Goal: Task Accomplishment & Management: Manage account settings

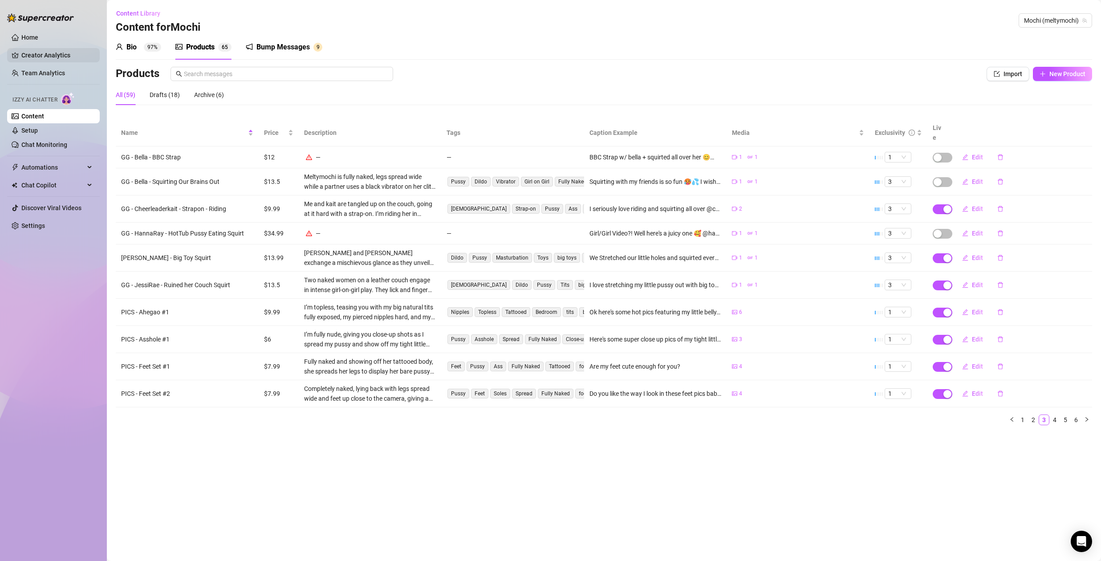
click at [50, 56] on link "Creator Analytics" at bounding box center [56, 55] width 71 height 14
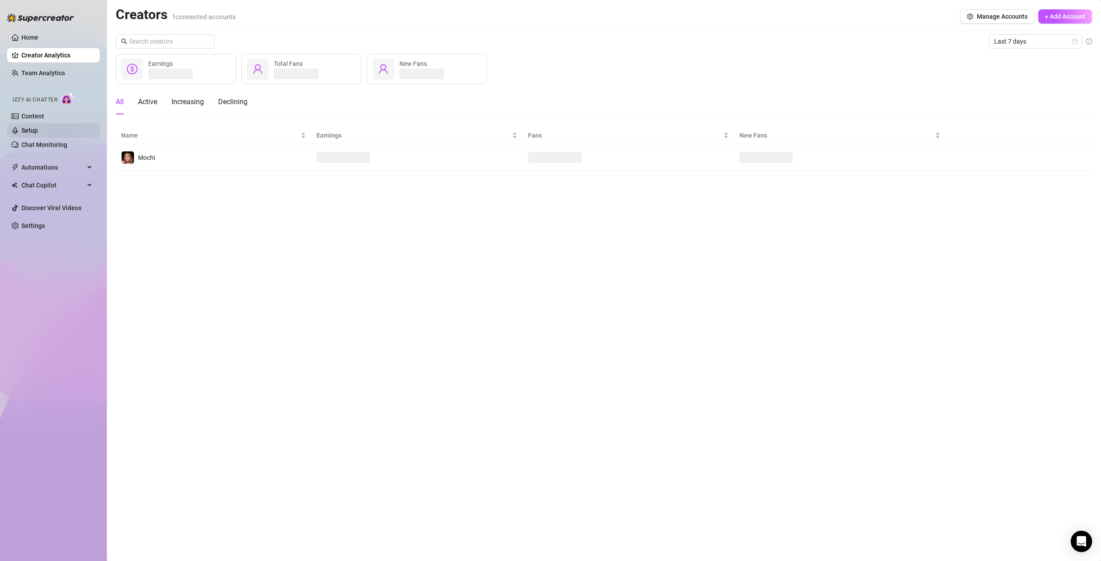
click at [38, 127] on link "Setup" at bounding box center [29, 130] width 16 height 7
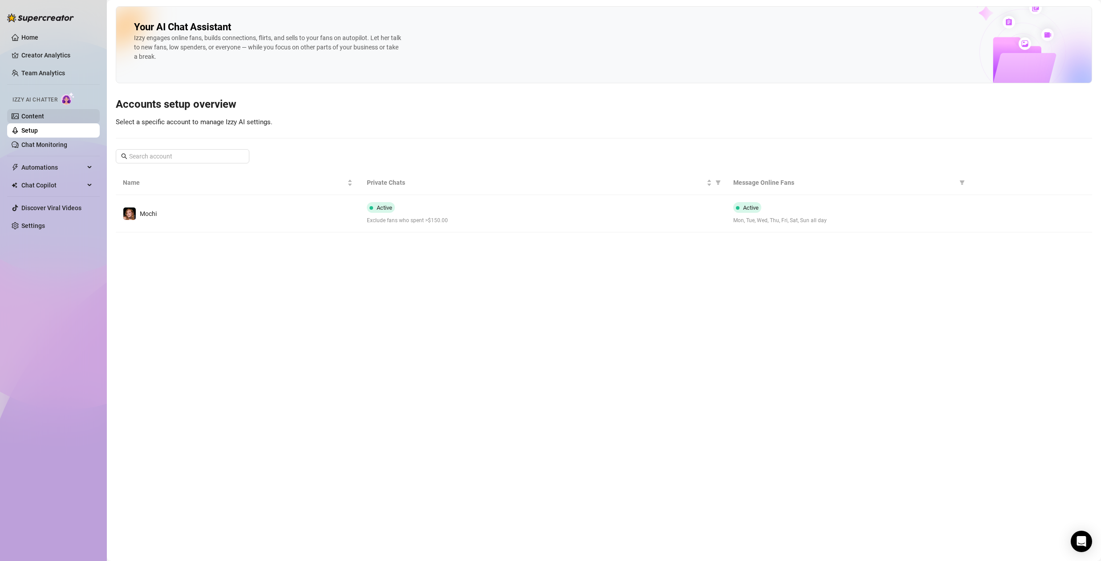
click at [44, 114] on link "Content" at bounding box center [32, 116] width 23 height 7
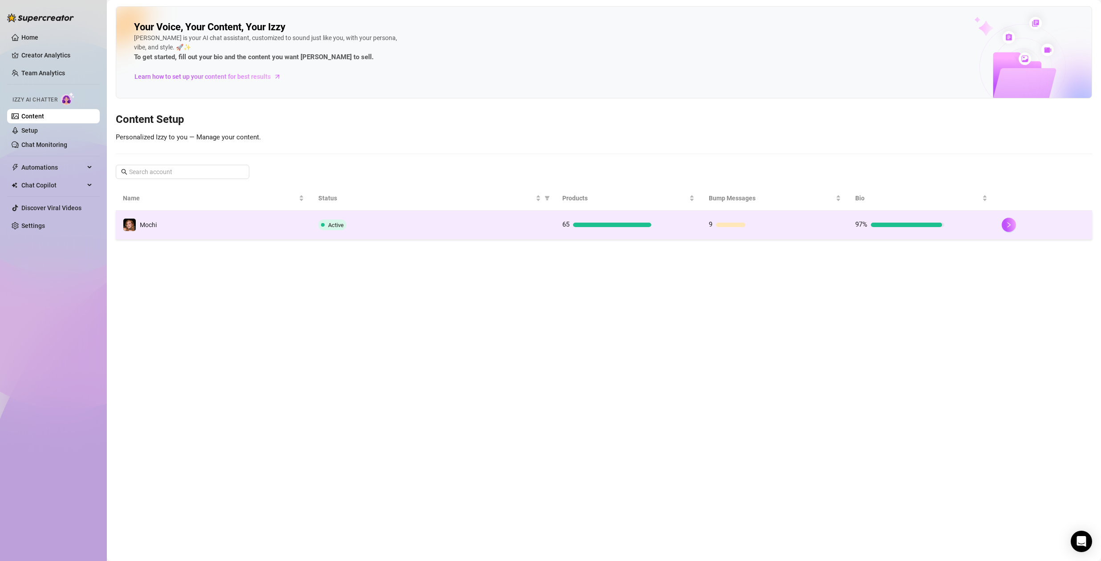
click at [441, 230] on td "Active" at bounding box center [433, 225] width 244 height 29
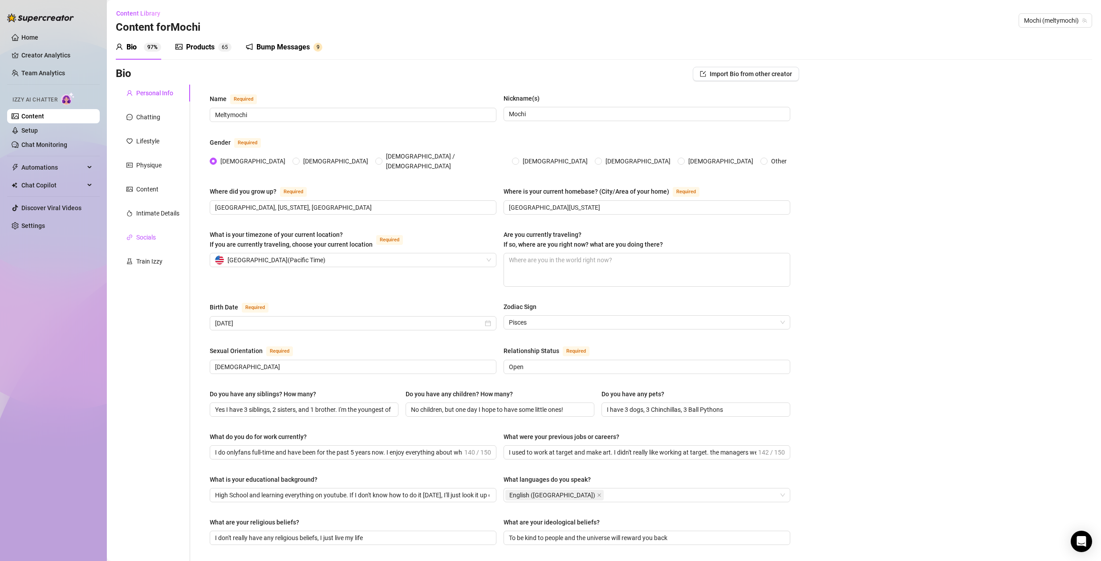
click at [135, 237] on div "Socials" at bounding box center [140, 237] width 29 height 10
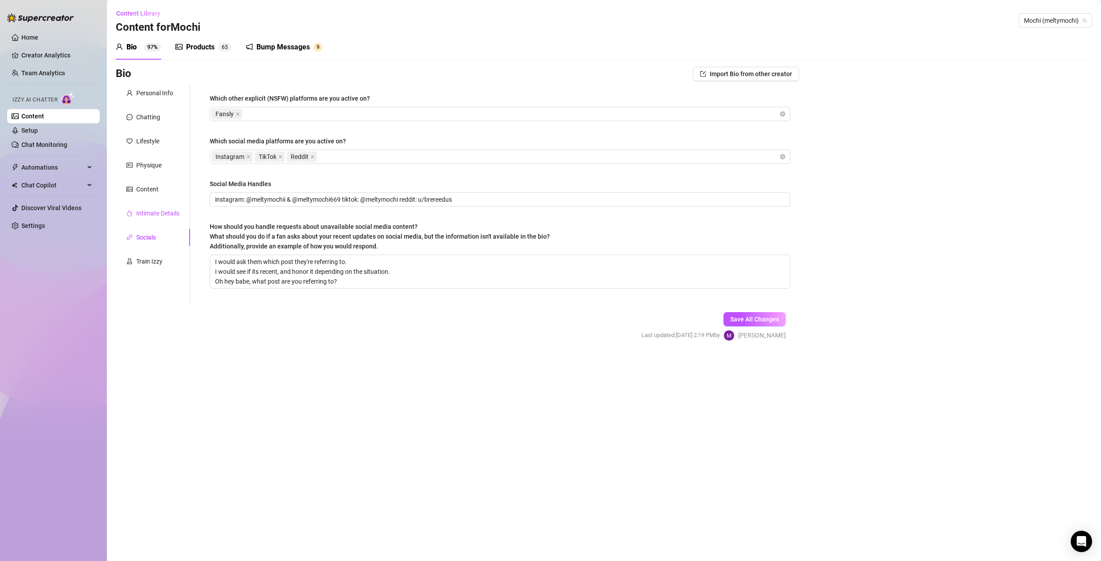
click at [167, 212] on div "Intimate Details" at bounding box center [157, 213] width 43 height 10
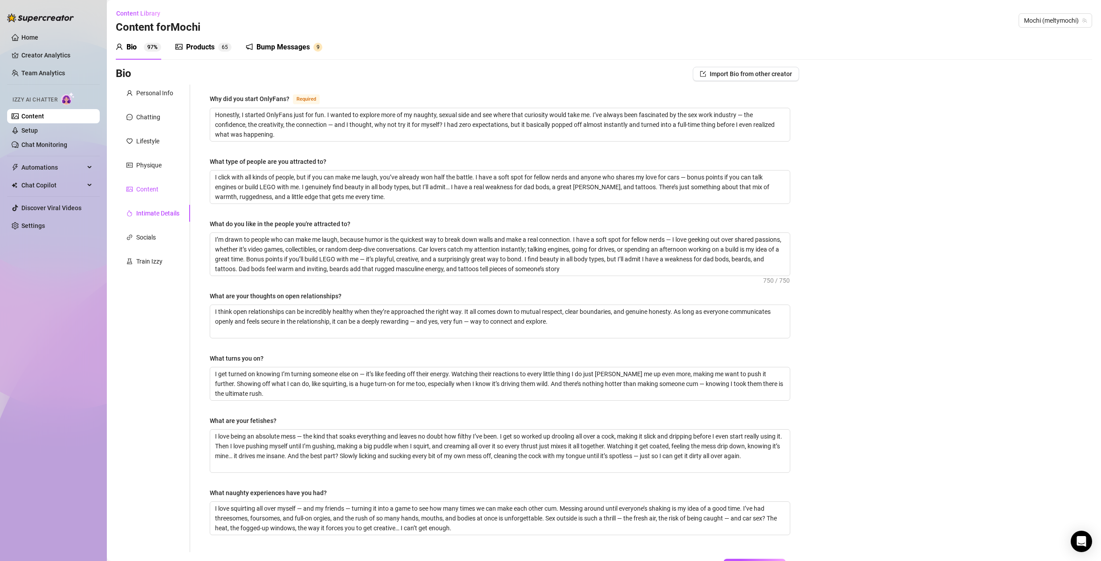
click at [153, 191] on div "Content" at bounding box center [147, 189] width 22 height 10
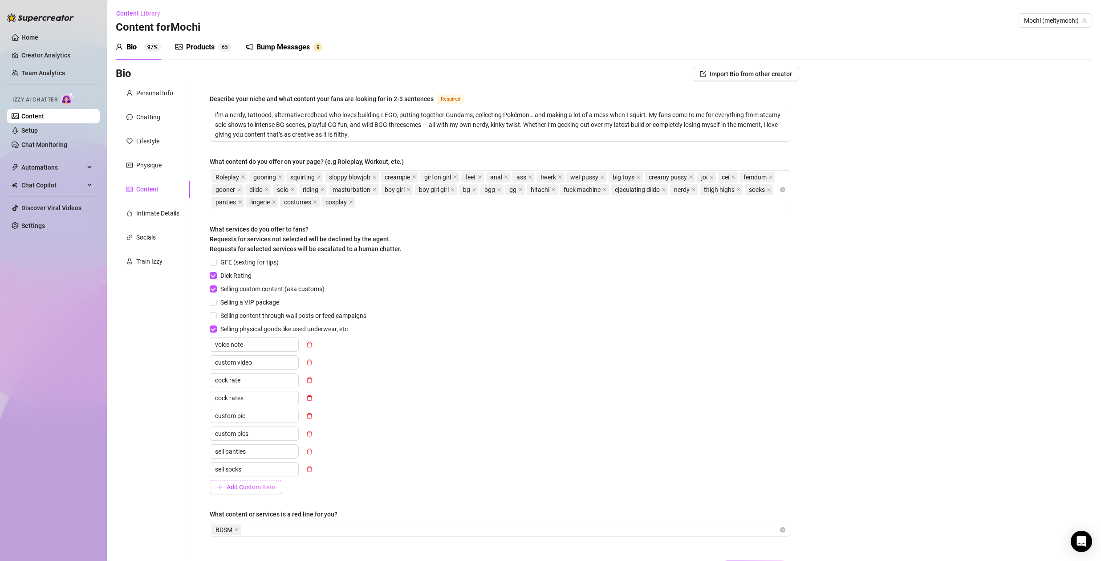
click at [236, 488] on span "Add Custom Item" at bounding box center [251, 487] width 49 height 7
click at [256, 488] on input "text" at bounding box center [254, 487] width 89 height 14
type input "sexting"
click at [474, 468] on div "GFE (sexting for tips) Dick Rating Selling custom content (aka customs) Selling…" at bounding box center [500, 384] width 581 height 255
click at [243, 507] on span "Add Custom Item" at bounding box center [251, 504] width 49 height 7
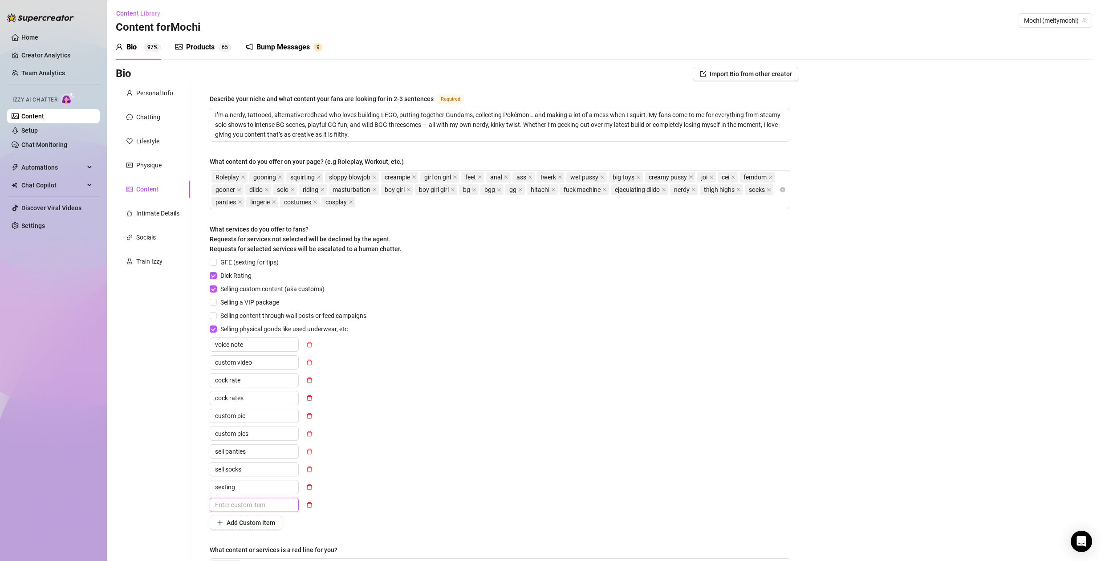
click at [248, 503] on input "text" at bounding box center [254, 505] width 89 height 14
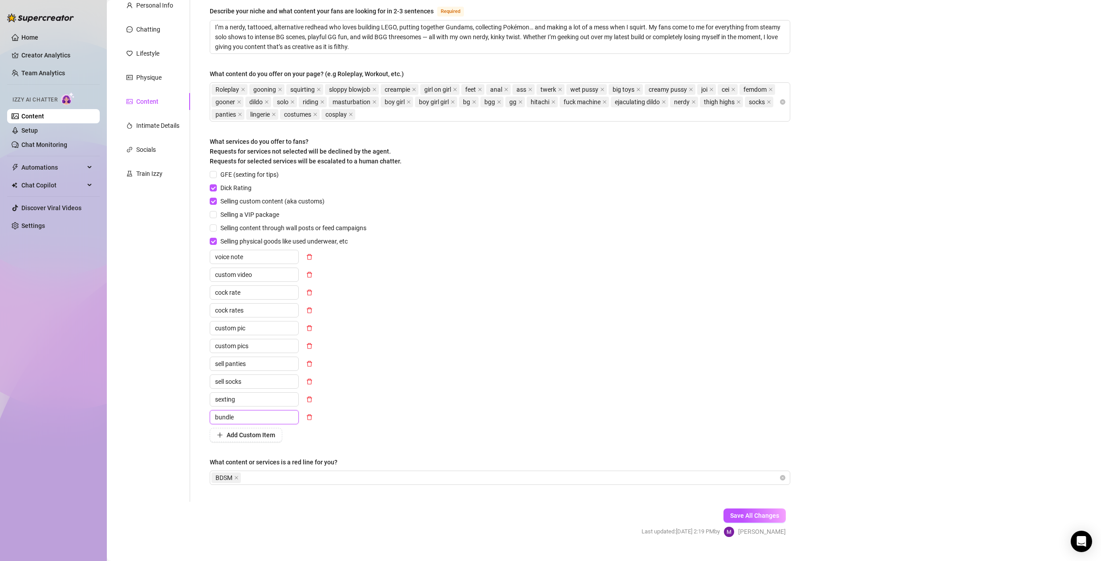
scroll to position [106, 0]
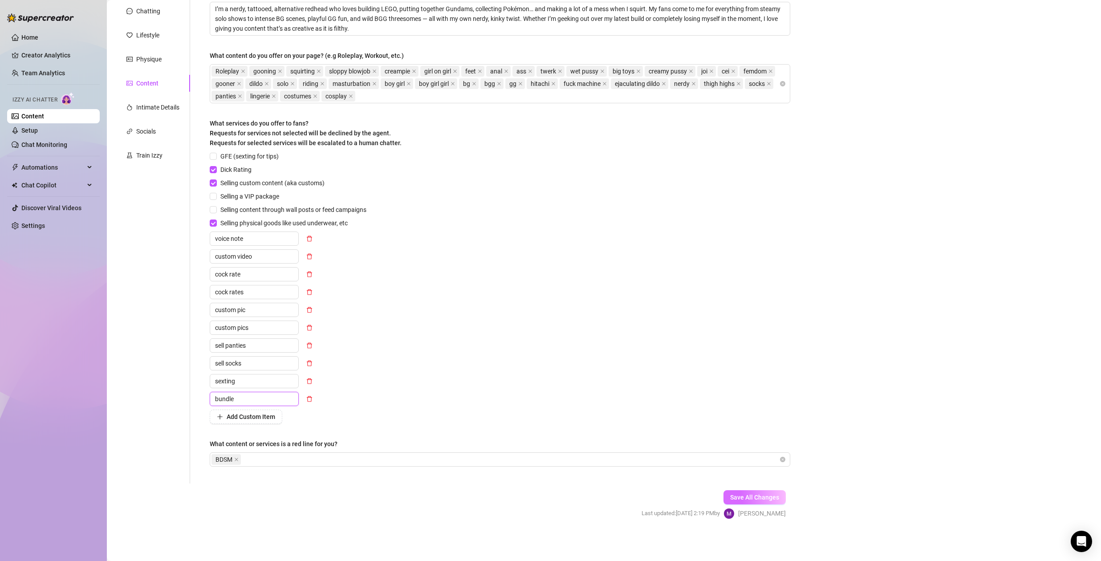
type input "bundle"
click at [753, 496] on span "Save All Changes" at bounding box center [754, 497] width 49 height 7
